Goal: Transaction & Acquisition: Book appointment/travel/reservation

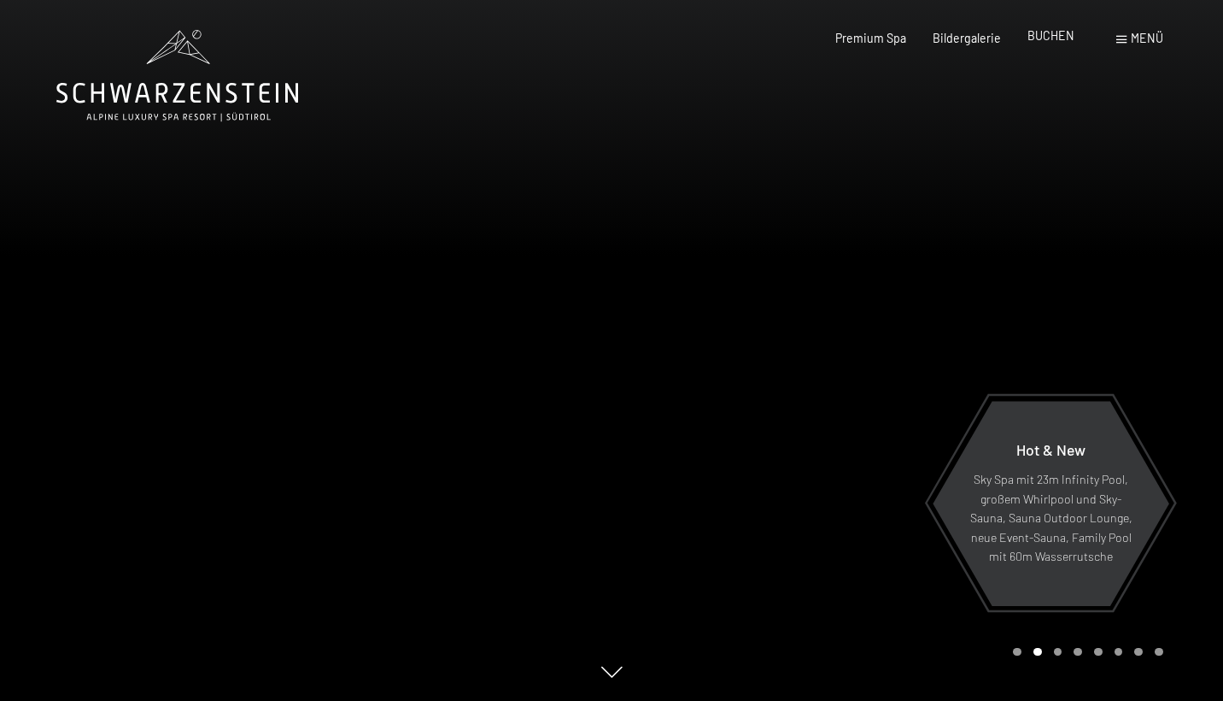
click at [1053, 39] on span "BUCHEN" at bounding box center [1051, 35] width 47 height 15
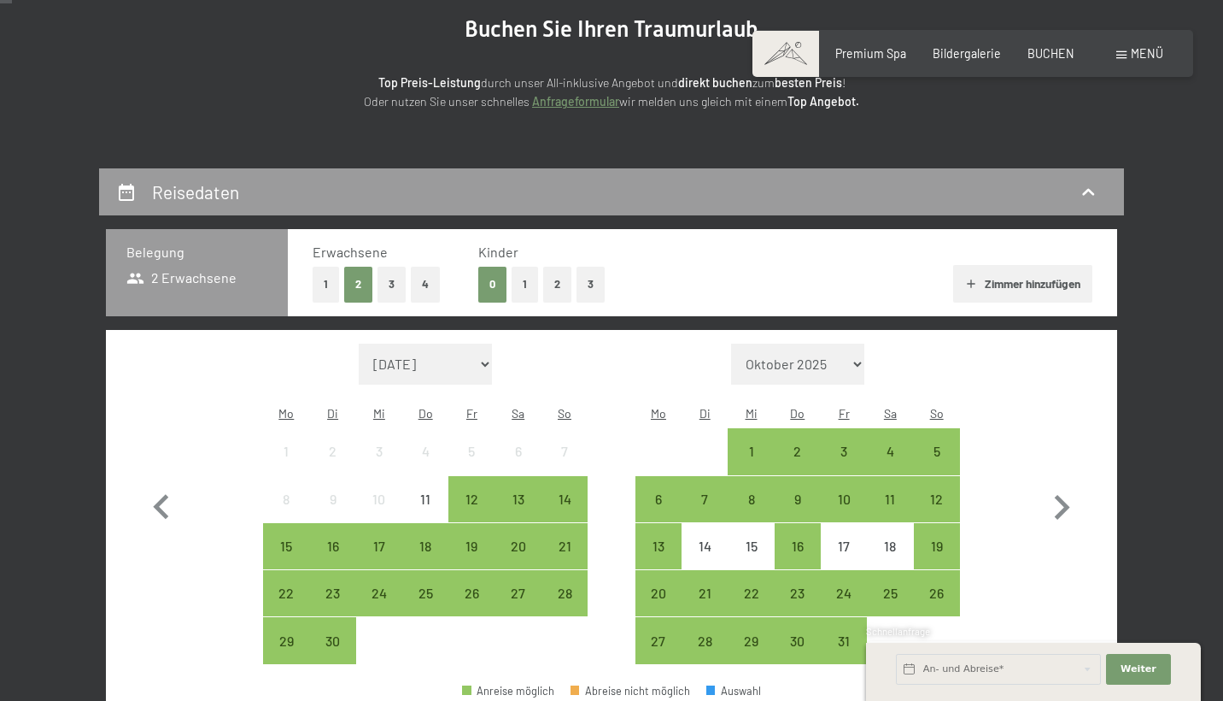
scroll to position [217, 0]
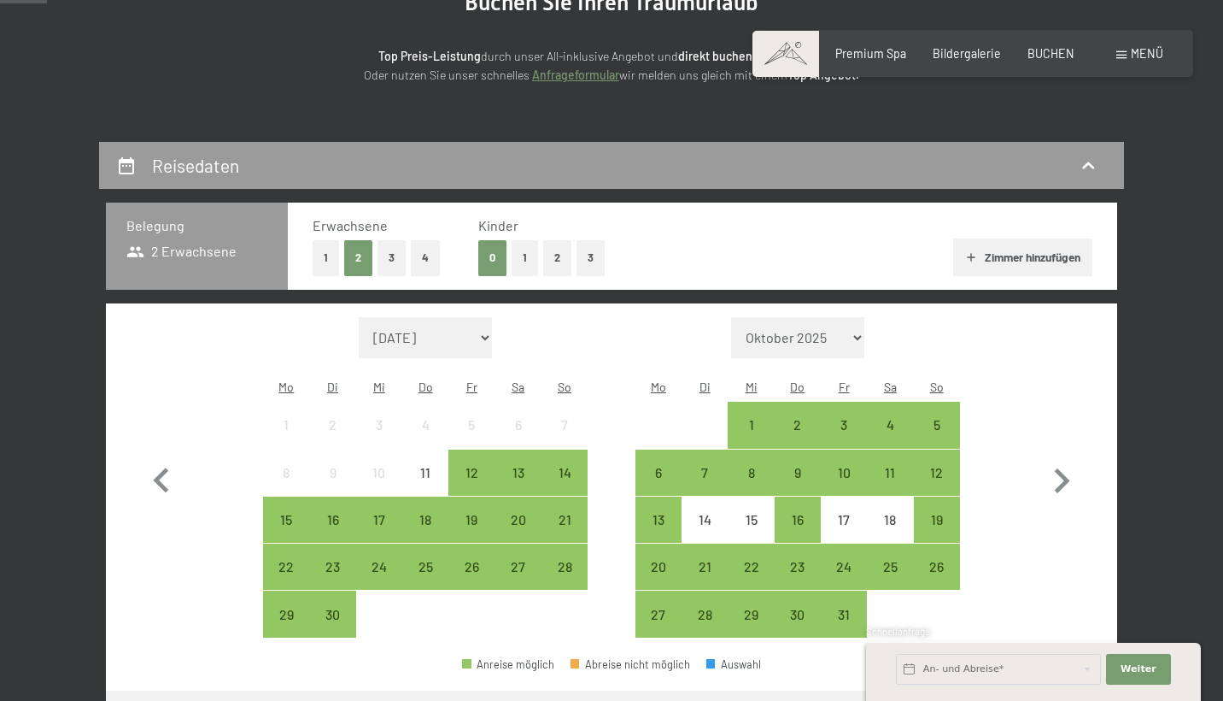
click at [557, 254] on button "2" at bounding box center [557, 257] width 28 height 35
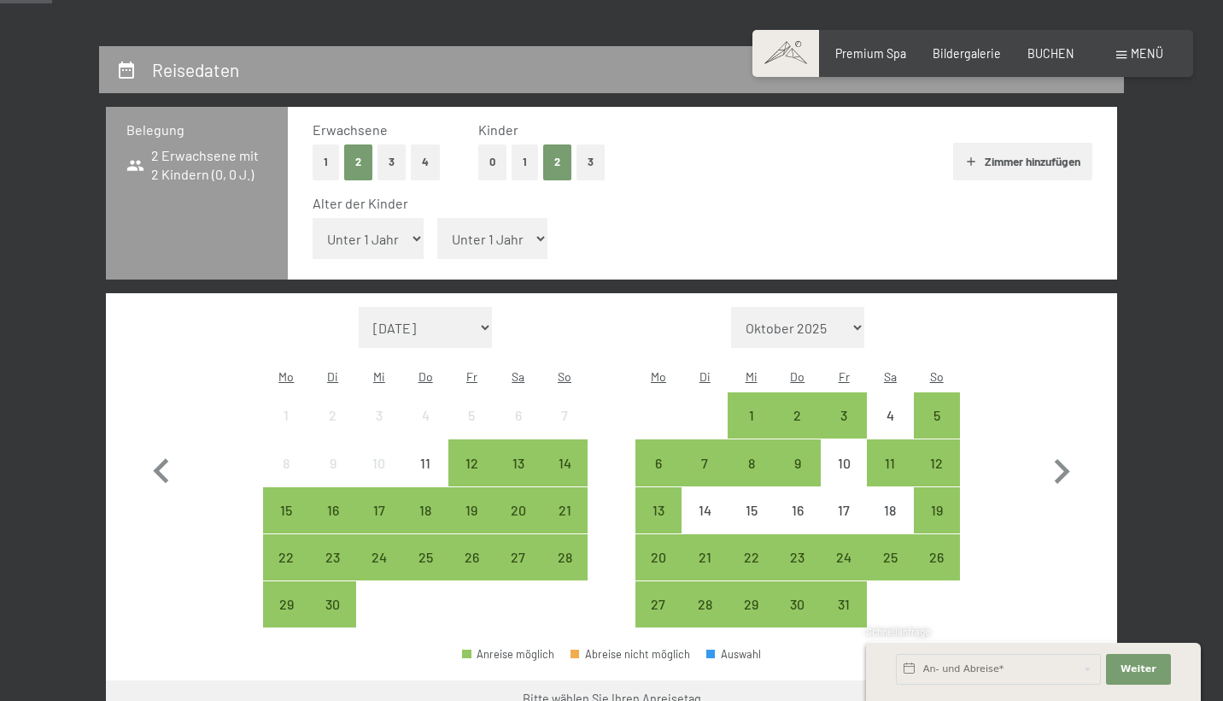
scroll to position [370, 0]
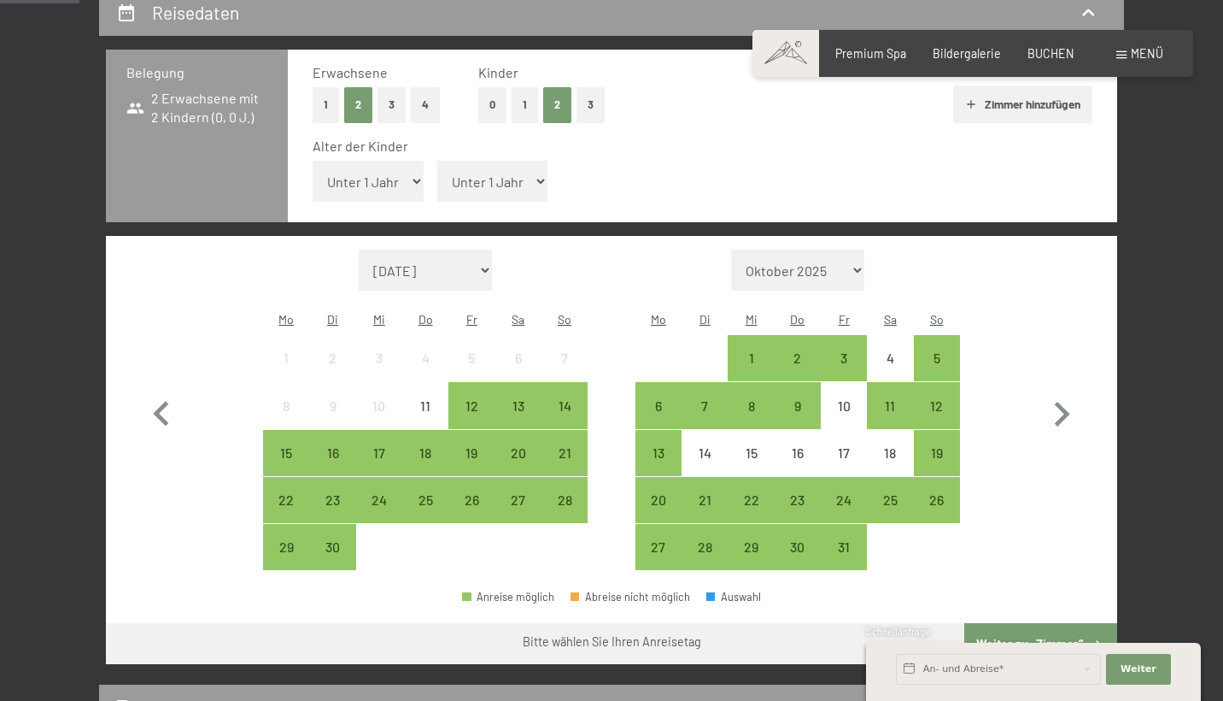
click at [400, 178] on div "Alter der Kinder Unter 1 Jahr 1 Jahr 2 Jahre 3 Jahre 4 Jahre 5 Jahre 6 Jahre 7 …" at bounding box center [703, 173] width 780 height 73
select select "7"
select select "10"
click at [895, 399] on div "11" at bounding box center [890, 420] width 43 height 43
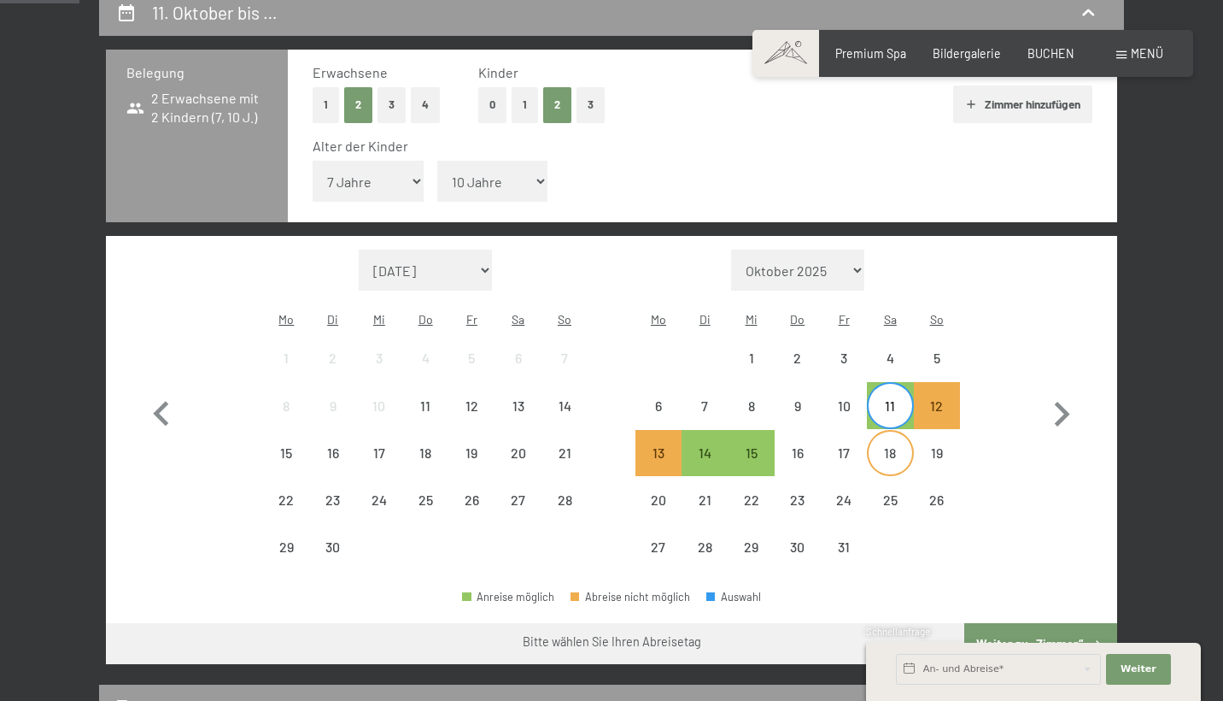
click at [890, 446] on div "18" at bounding box center [890, 467] width 43 height 43
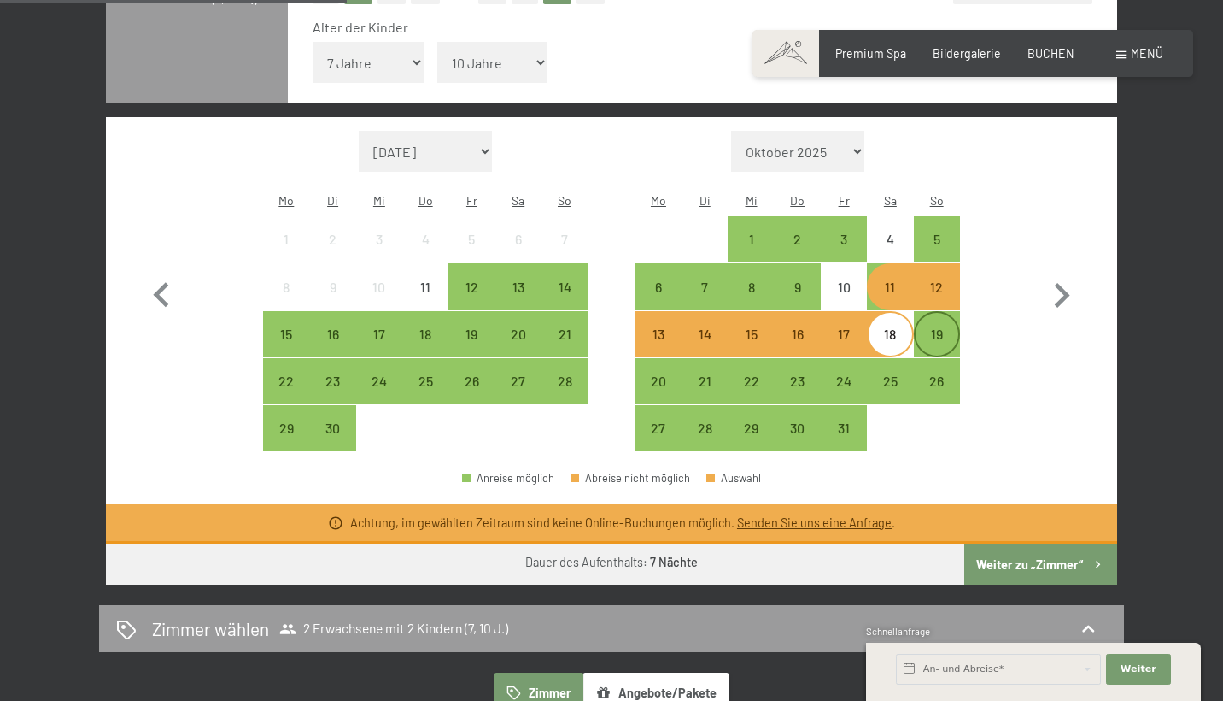
scroll to position [556, 0]
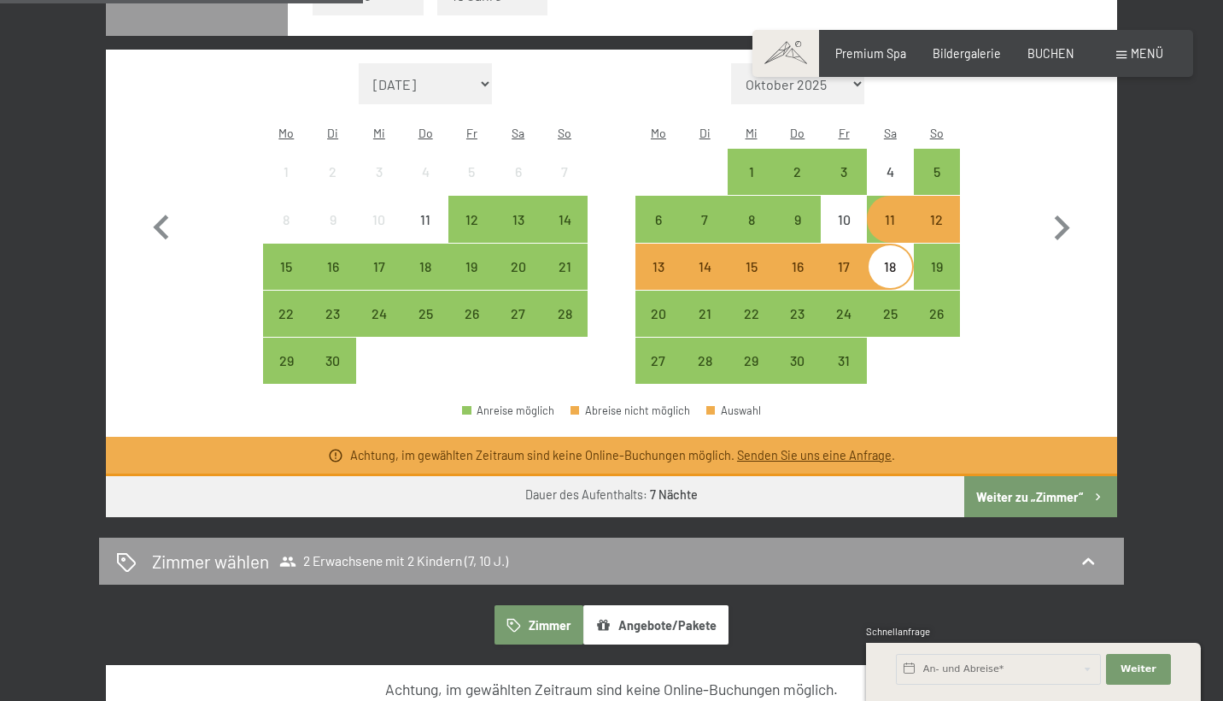
click at [1035, 476] on button "Weiter zu „Zimmer“" at bounding box center [1040, 496] width 153 height 41
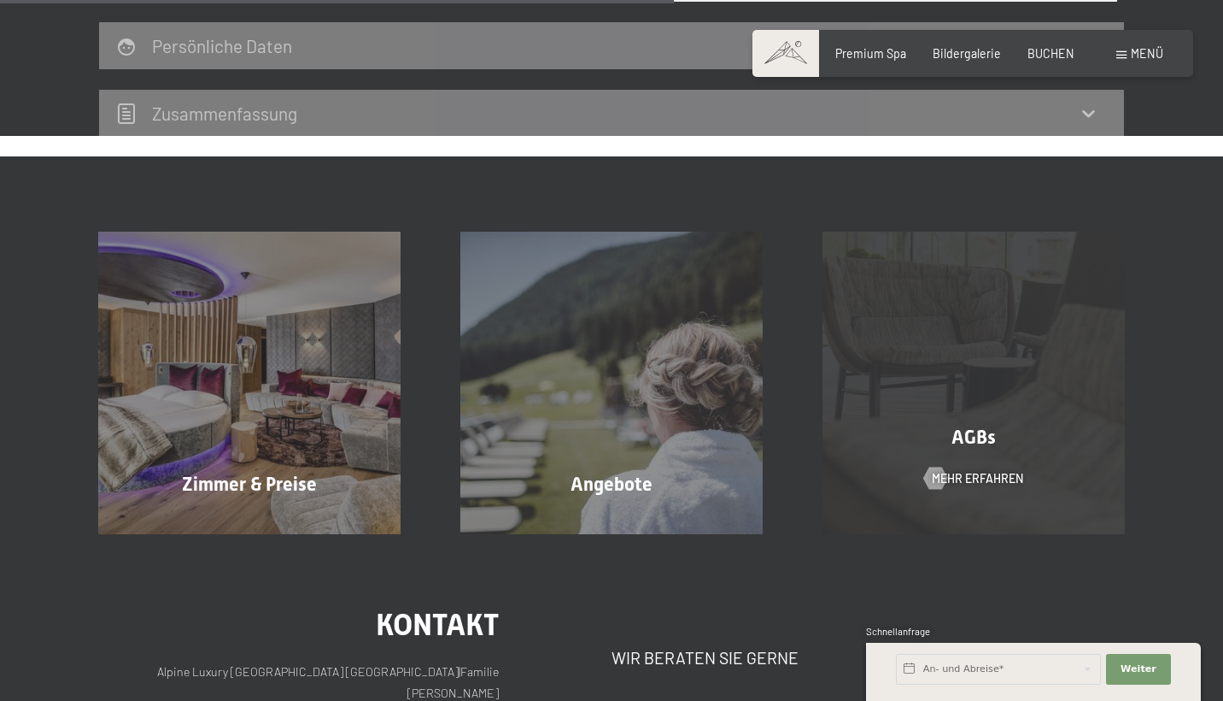
scroll to position [0, 0]
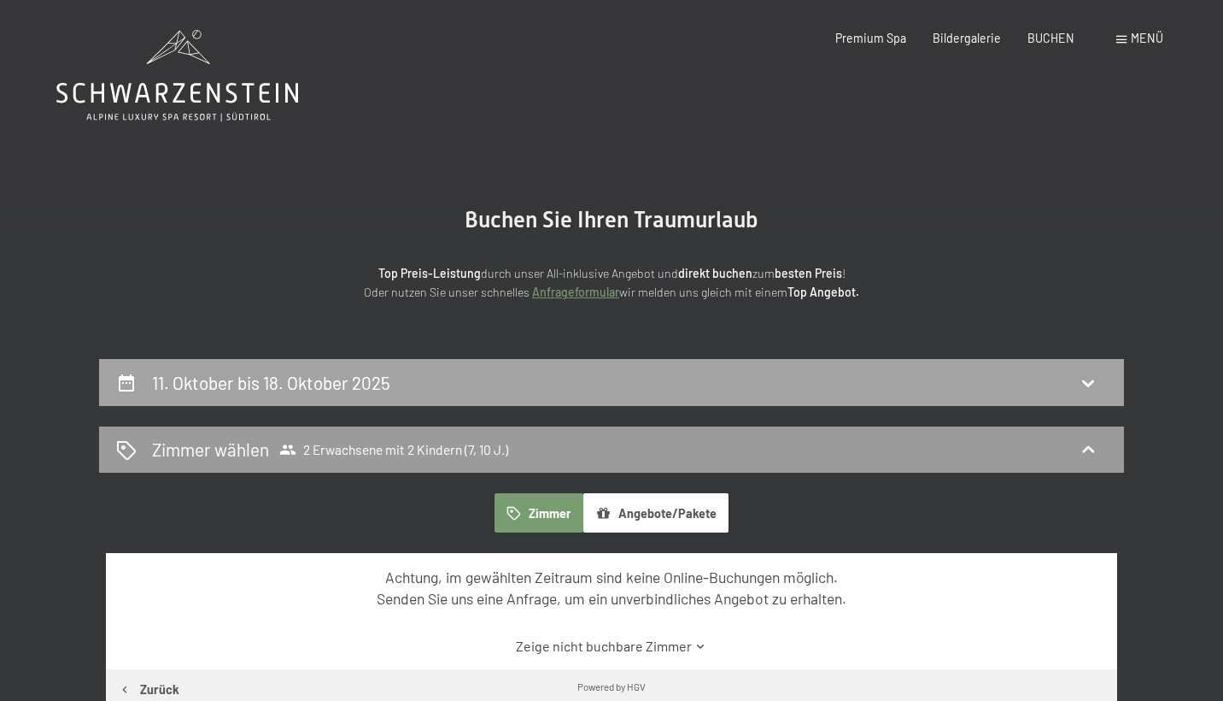
click at [373, 380] on h2 "11. Oktober bis 18. Oktober 2025" at bounding box center [271, 382] width 238 height 21
select select "7"
select select "10"
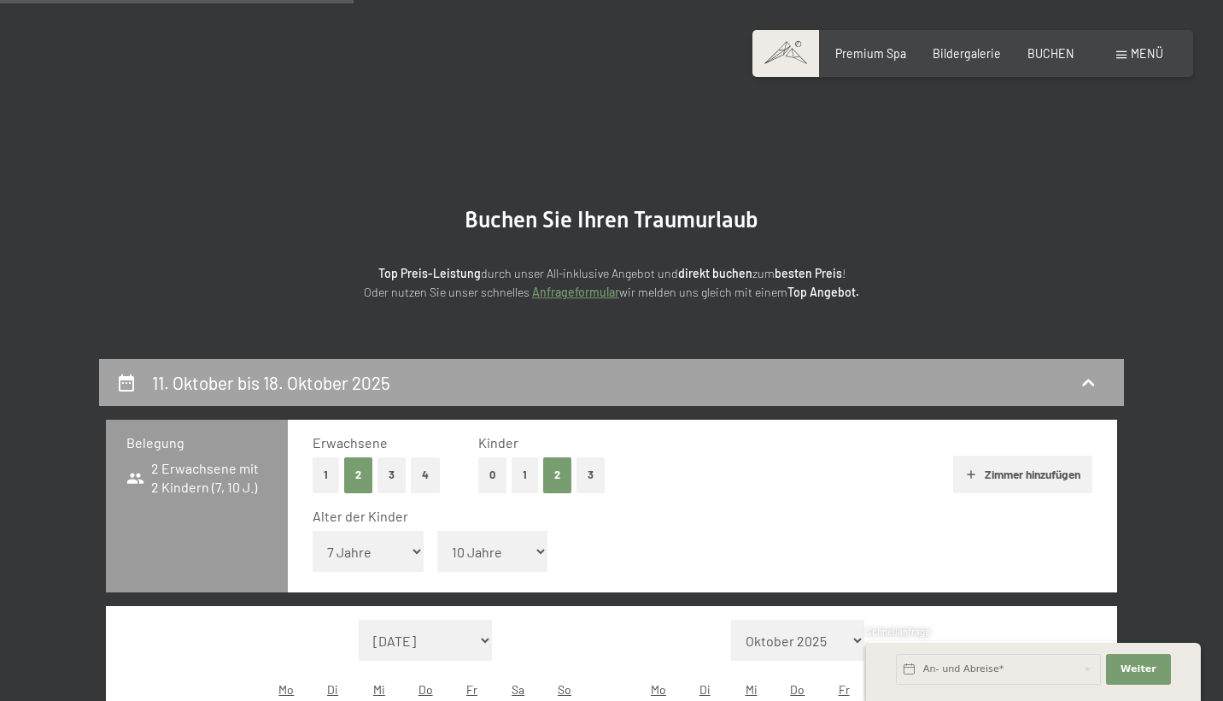
scroll to position [357, 0]
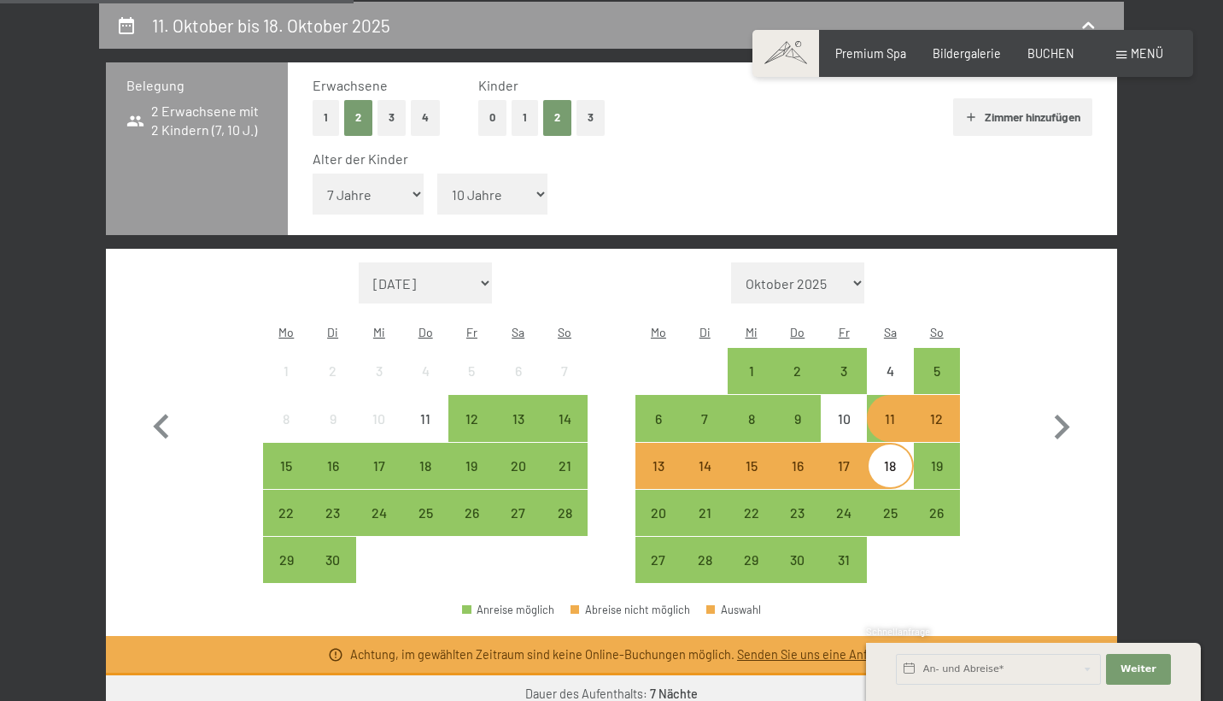
click at [908, 412] on div "11" at bounding box center [890, 433] width 43 height 43
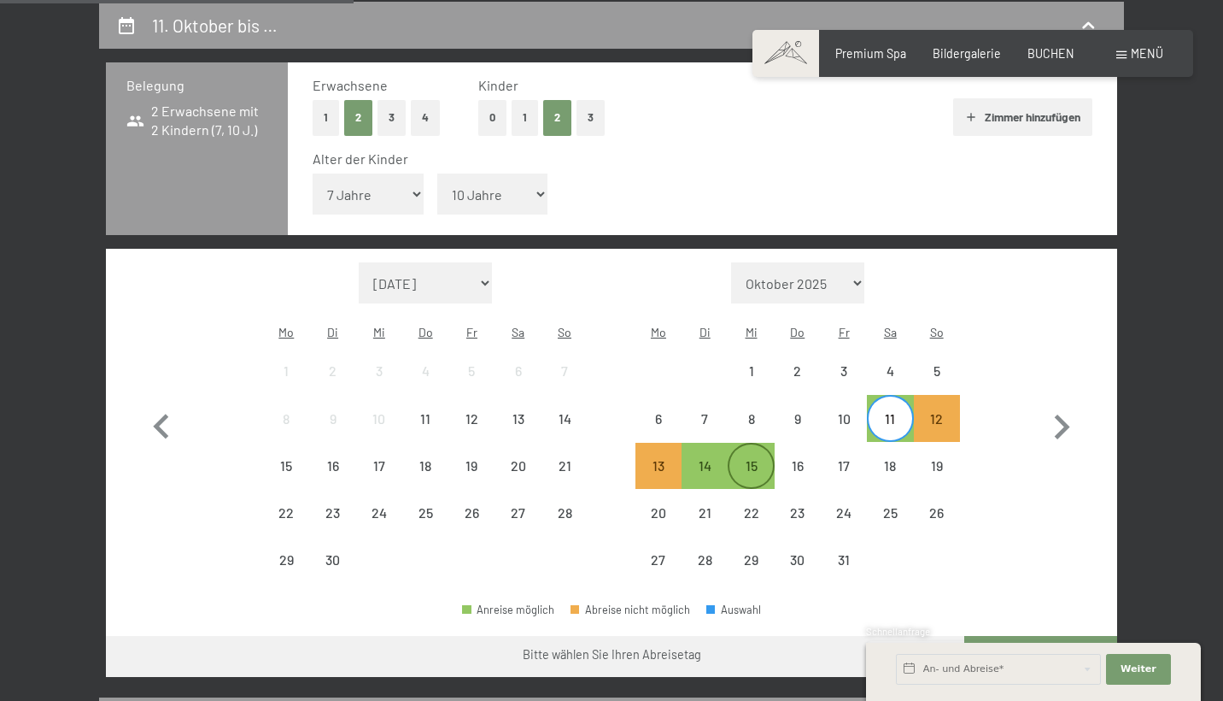
click at [749, 459] on div "15" at bounding box center [751, 480] width 43 height 43
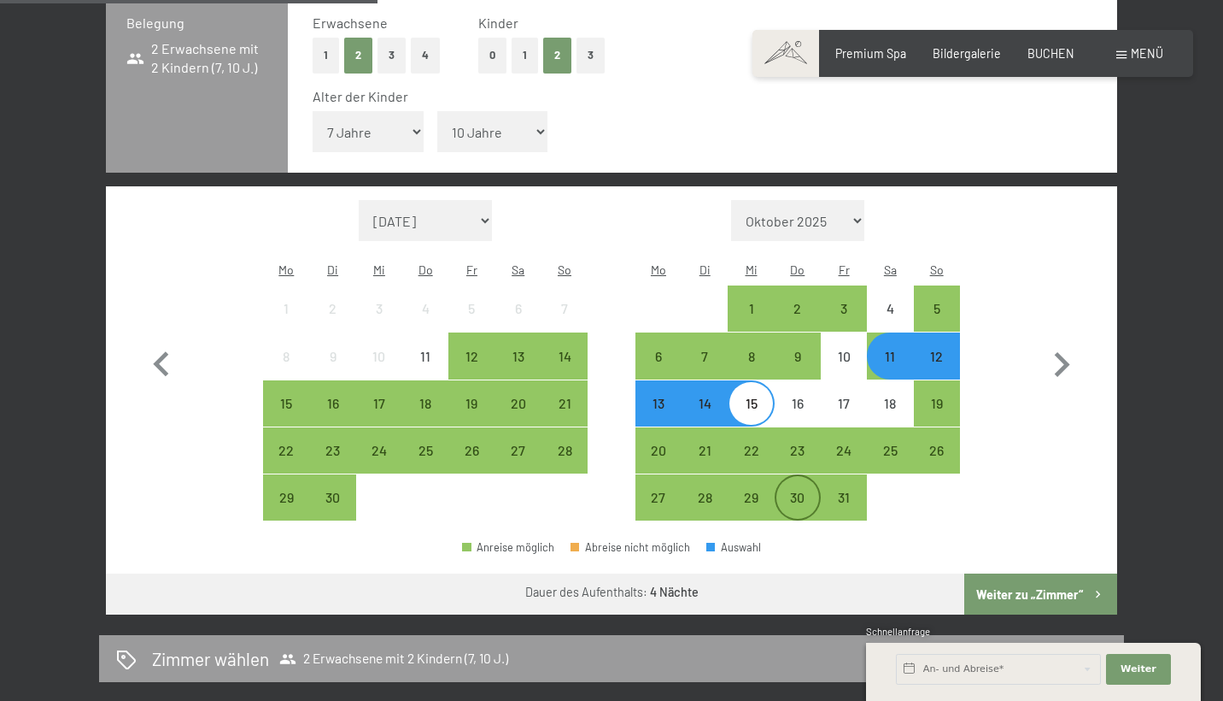
scroll to position [557, 0]
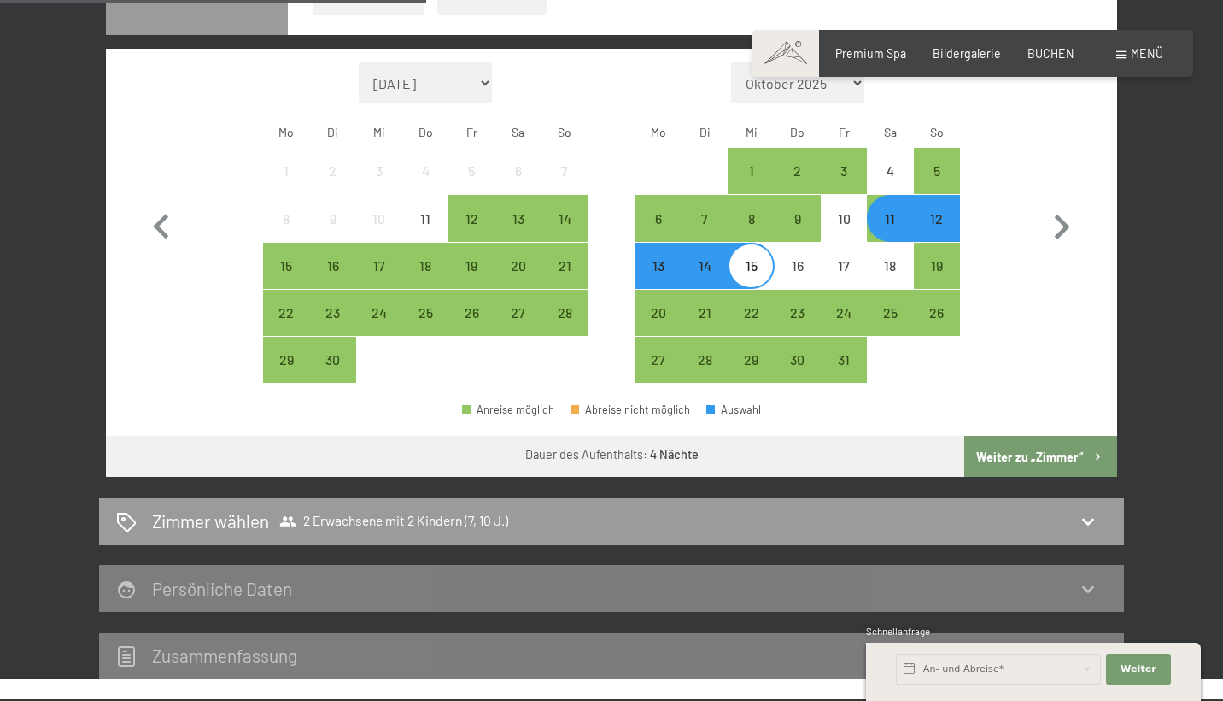
click at [1017, 436] on button "Weiter zu „Zimmer“" at bounding box center [1040, 456] width 153 height 41
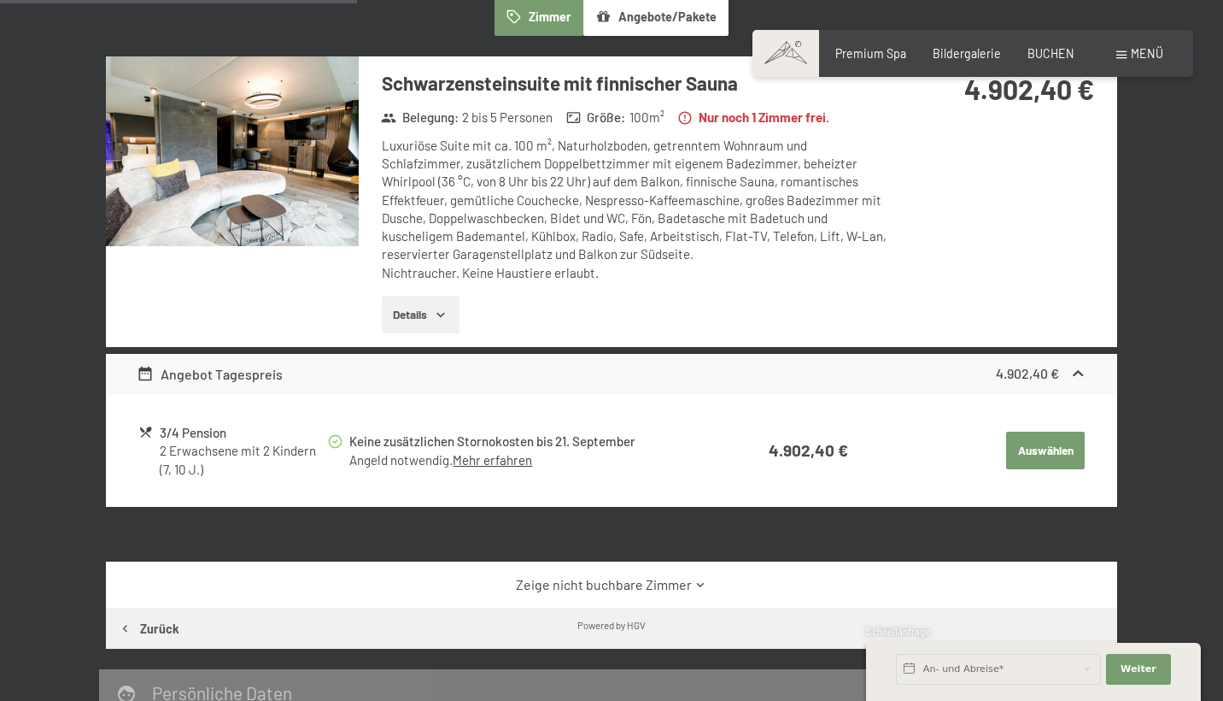
scroll to position [500, 0]
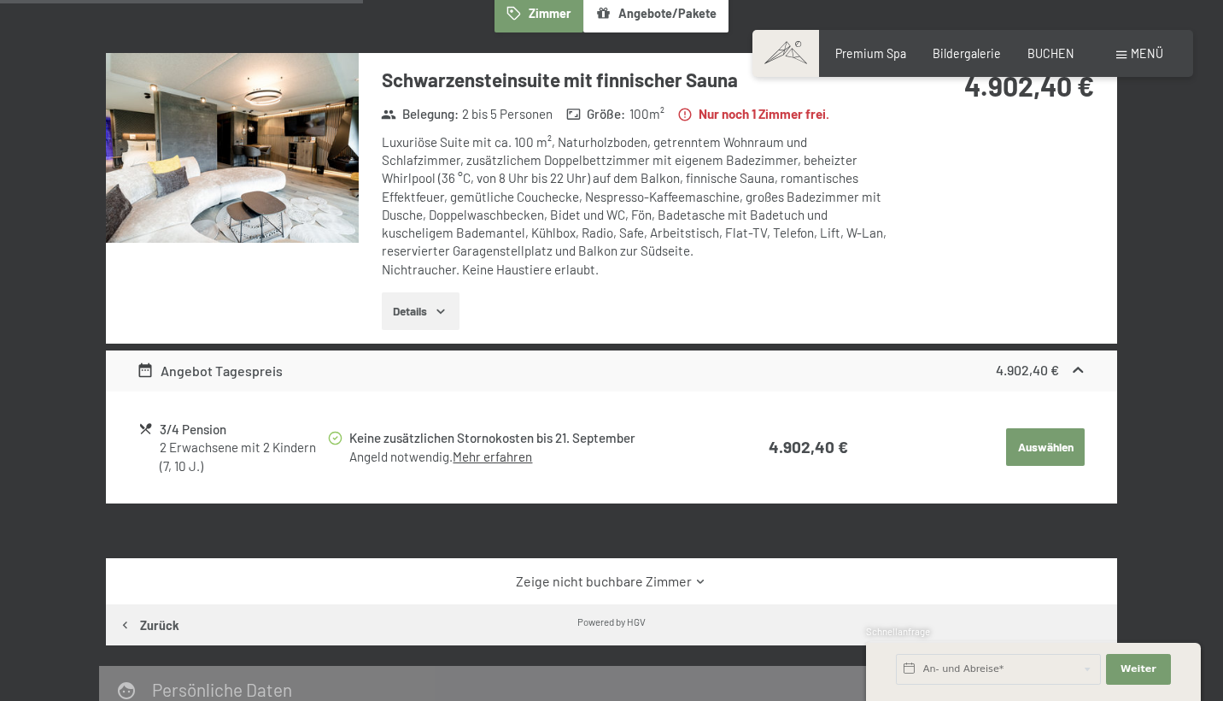
click at [398, 309] on button "Details" at bounding box center [421, 311] width 78 height 38
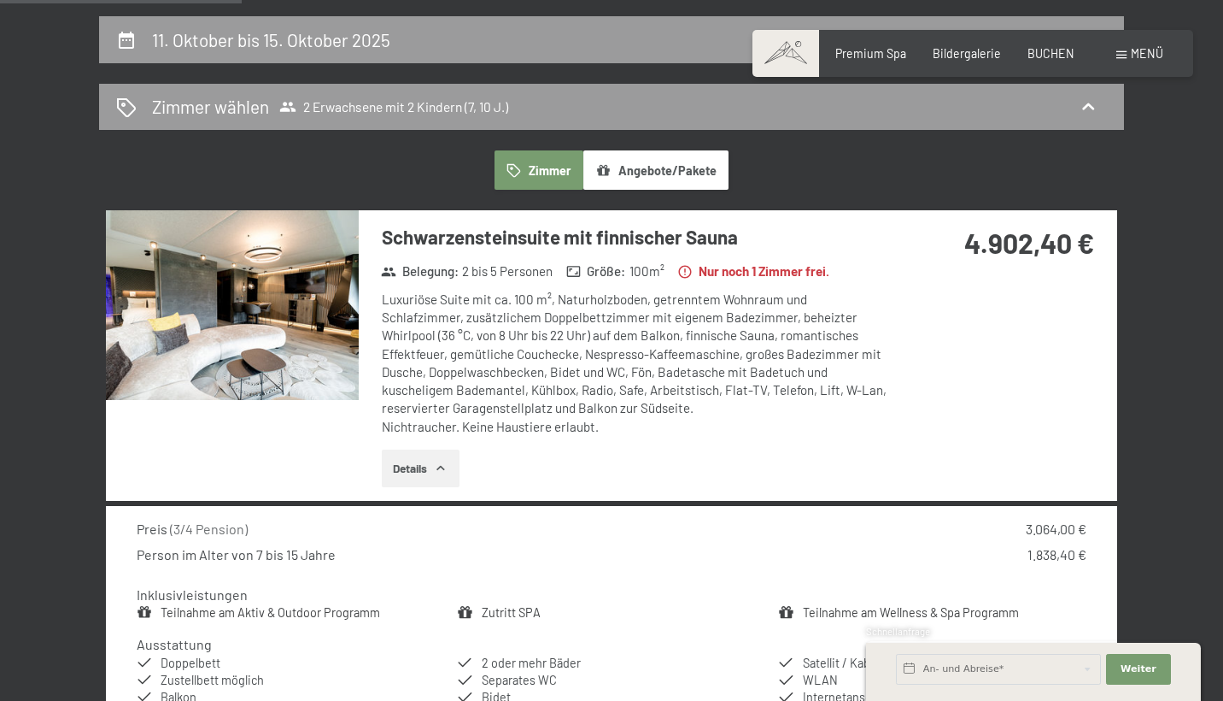
scroll to position [334, 0]
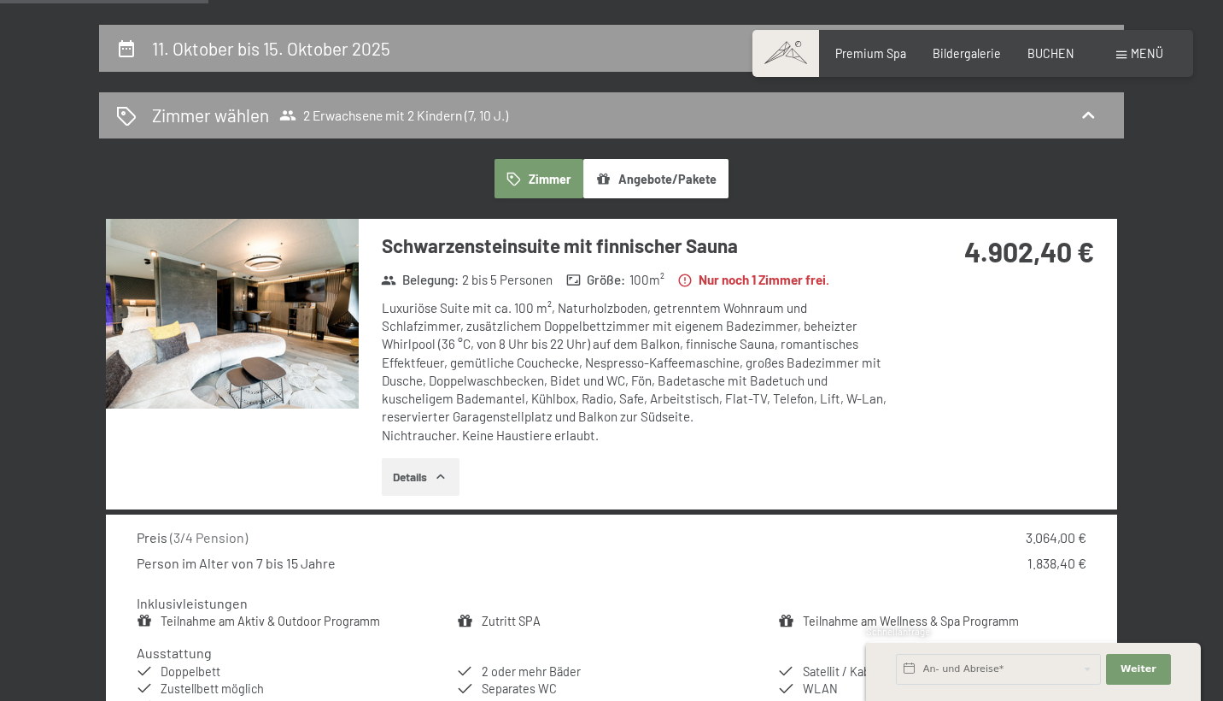
click at [437, 478] on button "Details" at bounding box center [421, 477] width 78 height 38
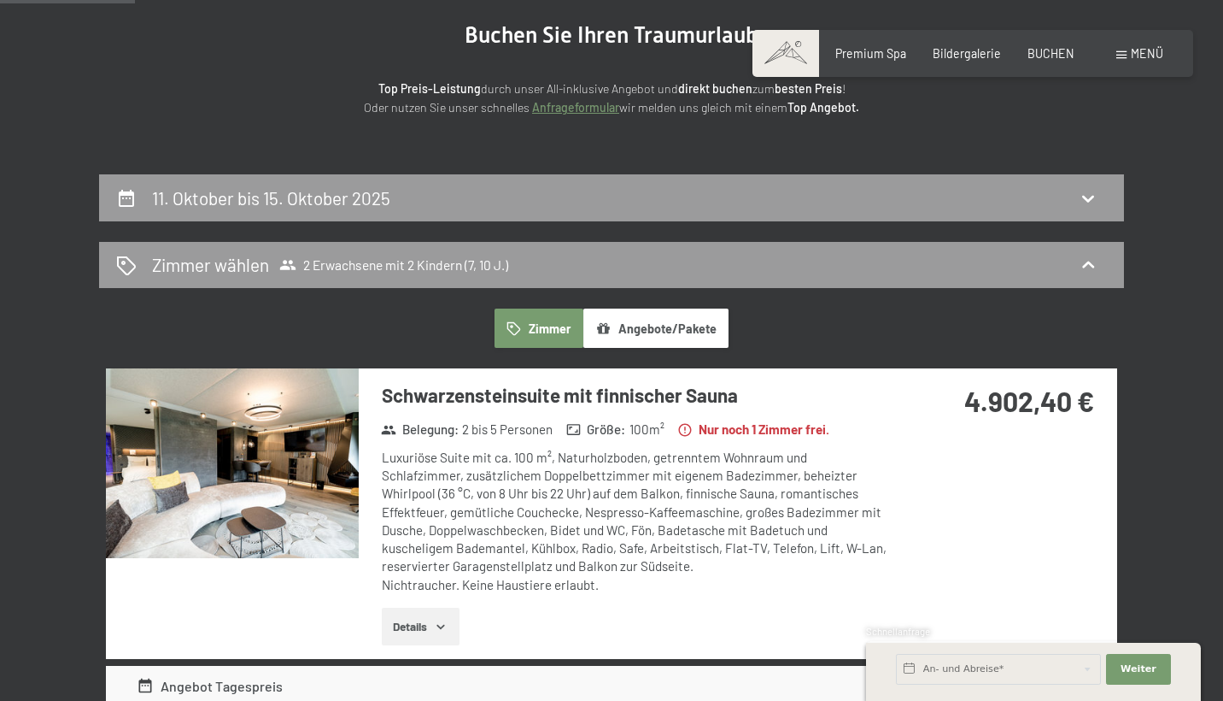
scroll to position [185, 0]
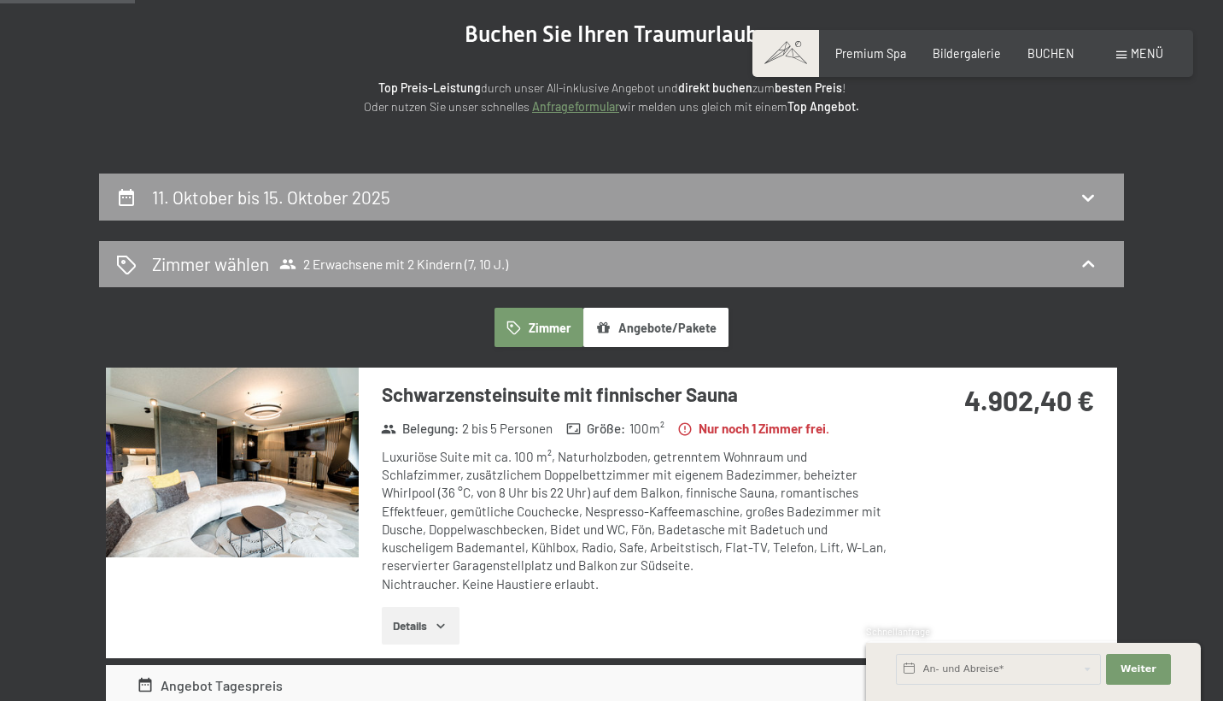
click at [543, 322] on button "Zimmer" at bounding box center [539, 327] width 89 height 39
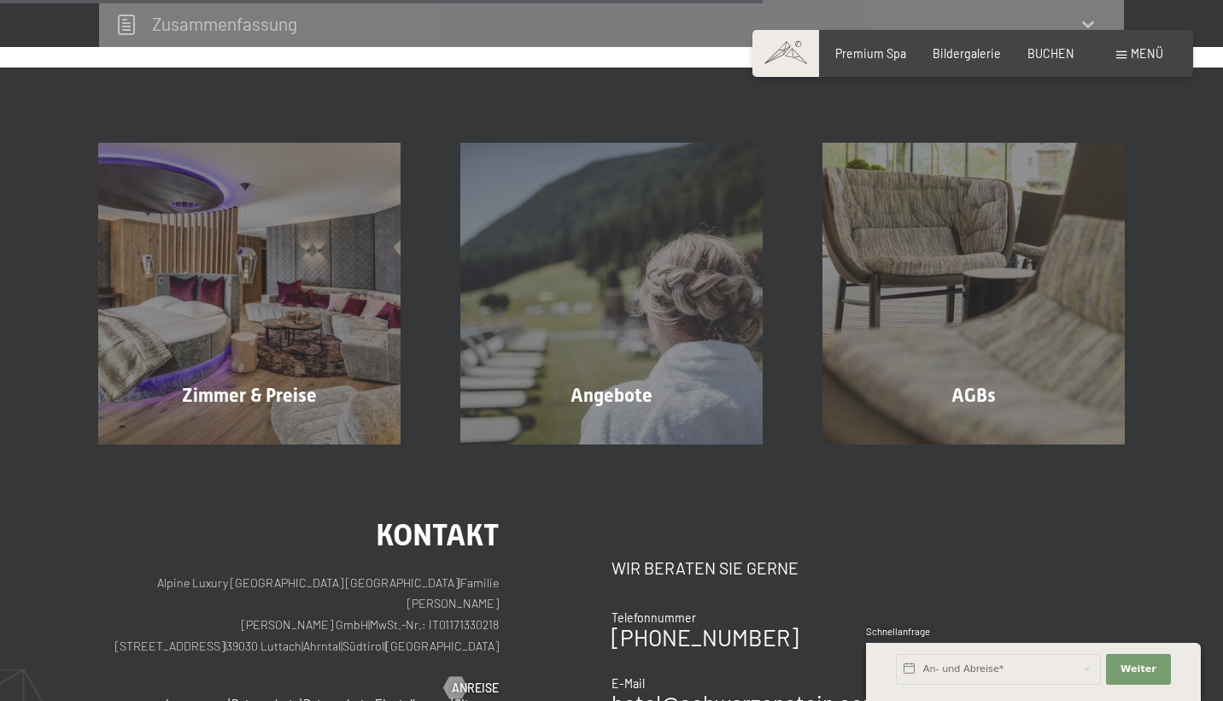
scroll to position [1408, 0]
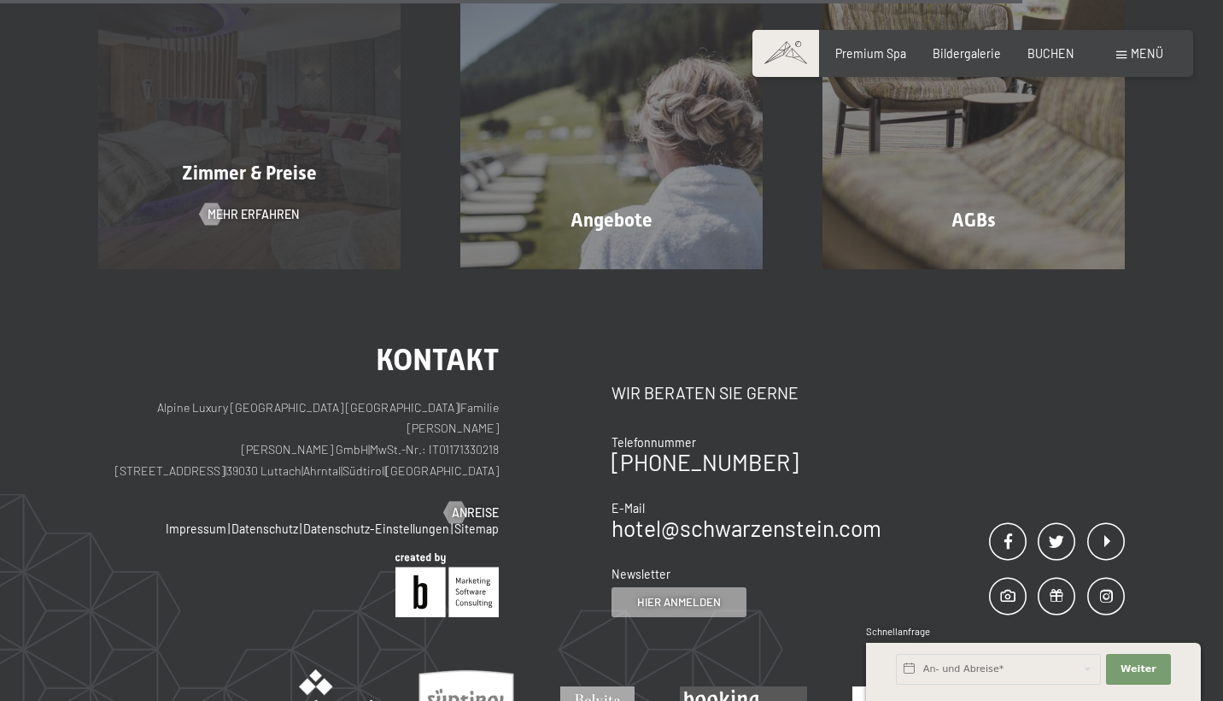
click at [265, 162] on span "Zimmer & Preise" at bounding box center [249, 172] width 135 height 21
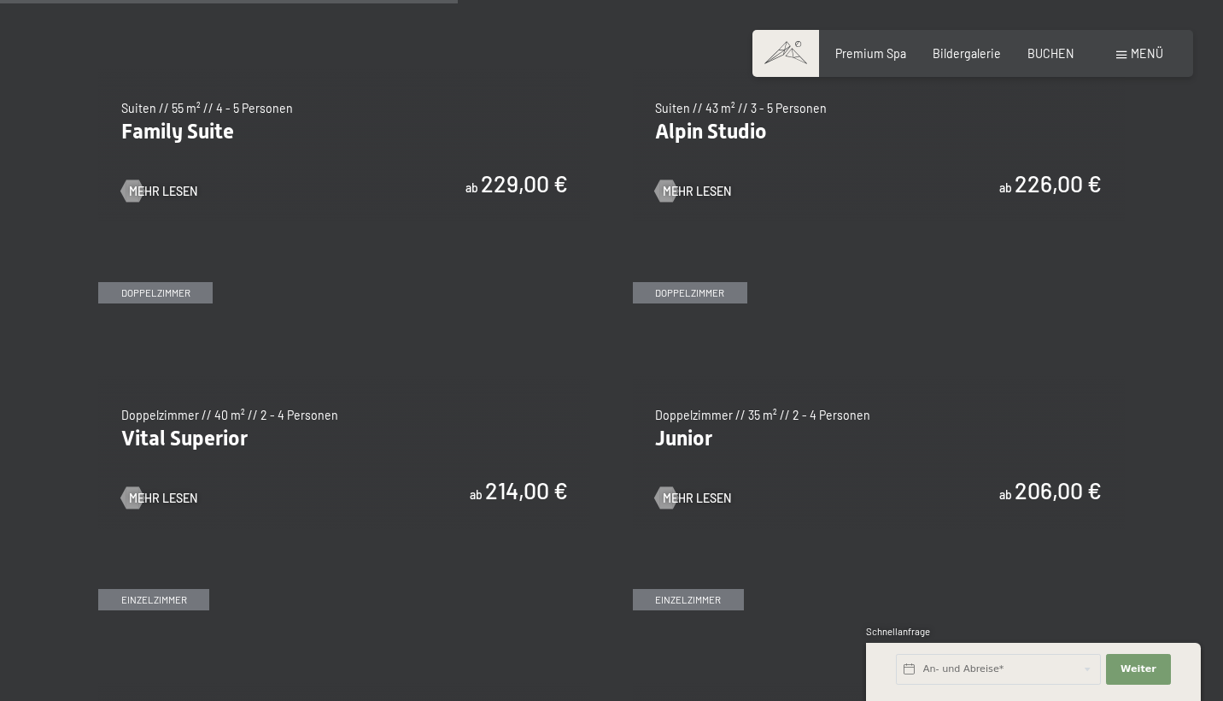
scroll to position [1992, 0]
